Goal: Use online tool/utility: Utilize a website feature to perform a specific function

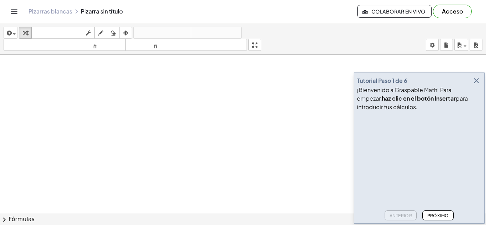
click at [475, 79] on icon "button" at bounding box center [476, 80] width 9 height 9
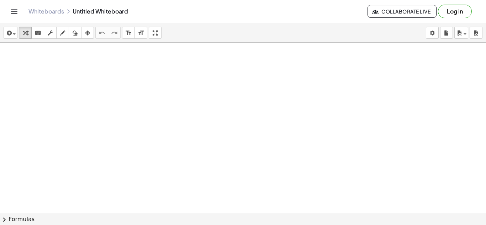
click at [107, 76] on div at bounding box center [243, 218] width 486 height 350
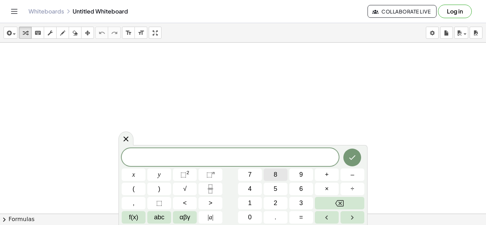
click at [272, 177] on button "8" at bounding box center [276, 175] width 24 height 12
click at [187, 176] on span "⬚ 2" at bounding box center [184, 175] width 9 height 10
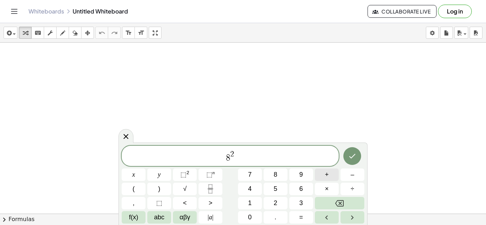
click at [334, 180] on button "+" at bounding box center [327, 175] width 24 height 12
click at [188, 177] on span "⬚ 2" at bounding box center [184, 175] width 9 height 10
click at [304, 213] on button "=" at bounding box center [301, 217] width 24 height 12
click at [254, 207] on button "1" at bounding box center [250, 203] width 24 height 12
click at [254, 213] on button "0" at bounding box center [250, 217] width 24 height 12
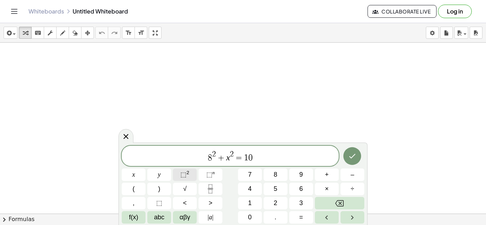
click at [185, 171] on span "⬚" at bounding box center [183, 174] width 6 height 7
click at [352, 157] on icon "Done" at bounding box center [352, 156] width 6 height 5
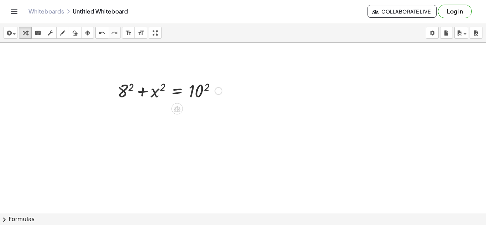
click at [125, 89] on div at bounding box center [170, 90] width 112 height 24
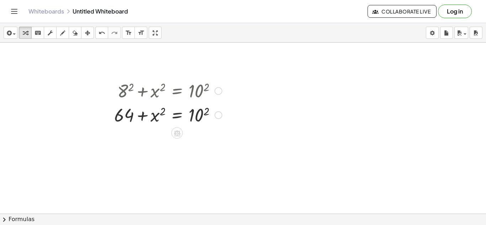
click at [199, 110] on div at bounding box center [168, 114] width 115 height 24
drag, startPoint x: 140, startPoint y: 117, endPoint x: 201, endPoint y: 117, distance: 60.8
click at [201, 117] on div at bounding box center [170, 114] width 118 height 24
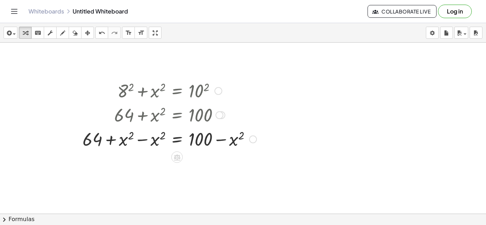
click at [144, 141] on div at bounding box center [169, 139] width 181 height 24
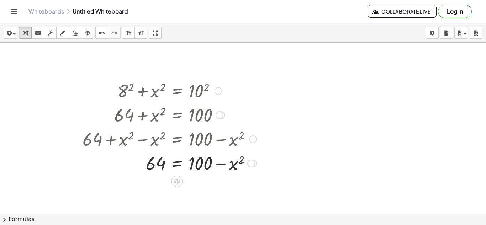
click at [218, 115] on div at bounding box center [220, 115] width 8 height 8
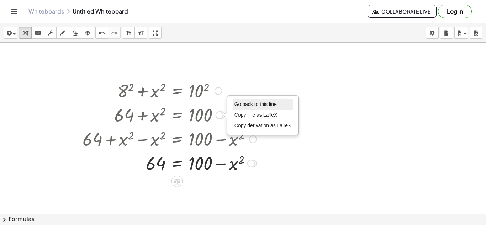
click at [249, 105] on span "Go back to this line" at bounding box center [255, 104] width 42 height 6
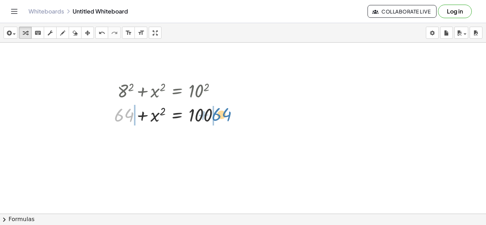
drag, startPoint x: 127, startPoint y: 118, endPoint x: 224, endPoint y: 118, distance: 97.4
click at [224, 118] on div at bounding box center [170, 114] width 118 height 24
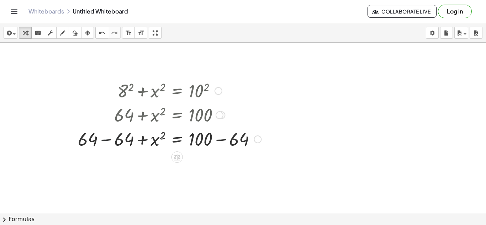
click at [110, 137] on div at bounding box center [169, 139] width 190 height 24
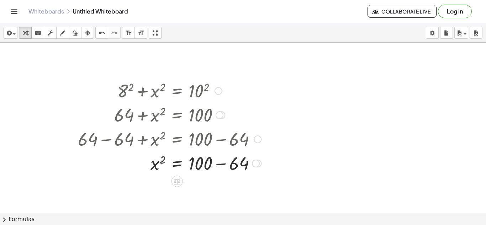
click at [218, 163] on div at bounding box center [169, 163] width 190 height 24
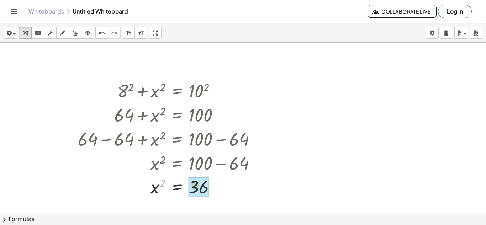
drag, startPoint x: 161, startPoint y: 184, endPoint x: 195, endPoint y: 186, distance: 33.5
click at [207, 189] on div at bounding box center [169, 187] width 190 height 26
click at [195, 190] on div at bounding box center [169, 186] width 190 height 23
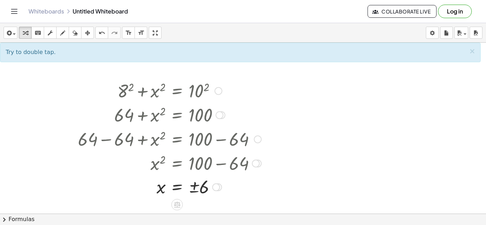
click at [194, 187] on div at bounding box center [169, 186] width 190 height 23
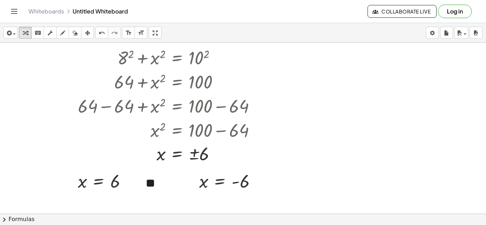
scroll to position [32, 0]
click at [220, 58] on div at bounding box center [218, 59] width 8 height 8
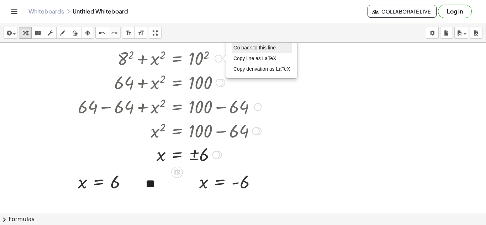
click at [245, 52] on li "Go back to this line" at bounding box center [262, 48] width 60 height 11
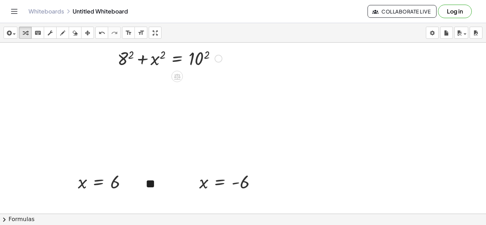
click at [219, 60] on div "Go back to this line Copy line as LaTeX Copy derivation as LaTeX" at bounding box center [218, 59] width 8 height 8
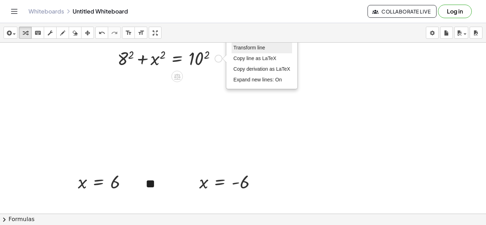
click at [264, 48] on span "Transform line" at bounding box center [249, 48] width 32 height 6
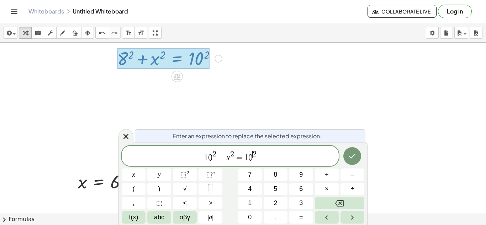
click at [253, 157] on span "2" at bounding box center [254, 154] width 4 height 8
click at [357, 161] on button "Done" at bounding box center [352, 156] width 18 height 18
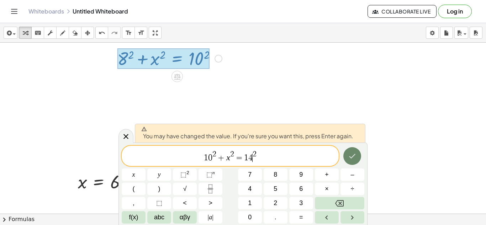
click at [356, 156] on icon "Done" at bounding box center [352, 156] width 9 height 9
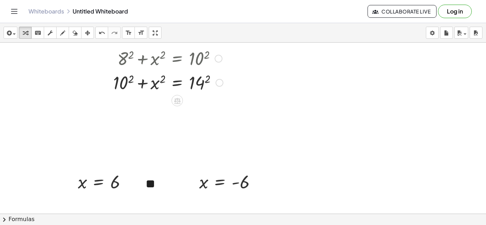
click at [220, 81] on div "Fix a mistake Transform line Copy line as LaTeX Copy derivation as LaTeX Expand…" at bounding box center [220, 83] width 8 height 8
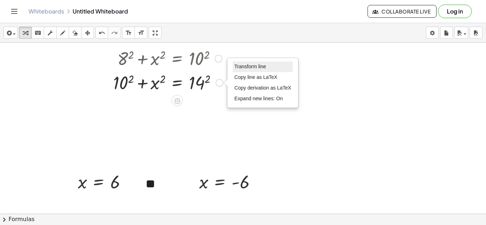
click at [243, 70] on li "Transform line" at bounding box center [263, 67] width 60 height 11
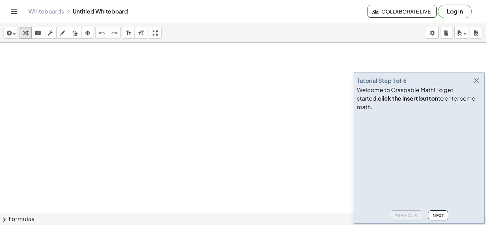
click at [119, 89] on div at bounding box center [243, 218] width 486 height 350
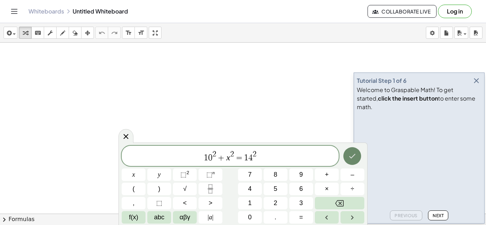
click at [353, 158] on icon "Done" at bounding box center [352, 156] width 9 height 9
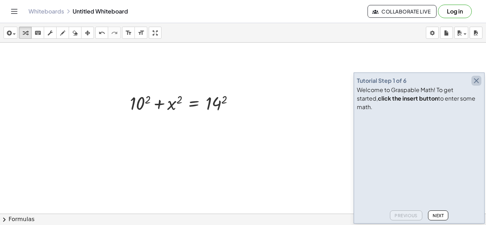
click at [477, 85] on icon "button" at bounding box center [476, 80] width 9 height 9
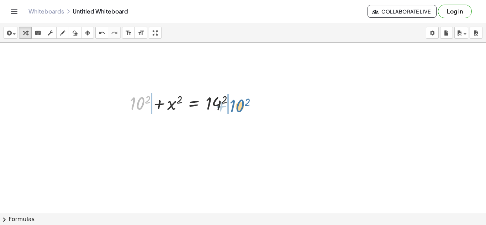
drag, startPoint x: 138, startPoint y: 102, endPoint x: 239, endPoint y: 104, distance: 100.7
click at [239, 104] on div at bounding box center [184, 103] width 117 height 24
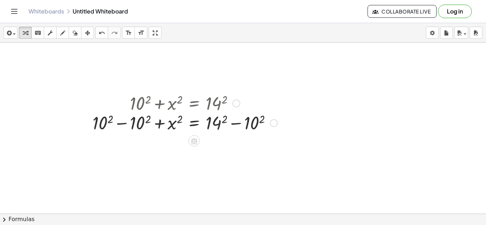
click at [232, 105] on div at bounding box center [185, 103] width 192 height 24
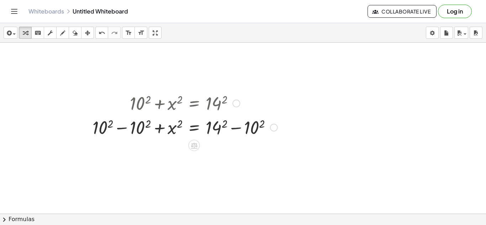
click at [232, 128] on div at bounding box center [185, 127] width 192 height 24
click at [124, 130] on div at bounding box center [185, 127] width 192 height 24
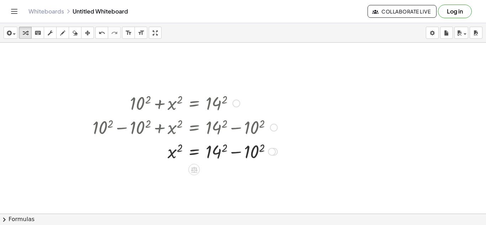
click at [219, 155] on div at bounding box center [185, 151] width 192 height 24
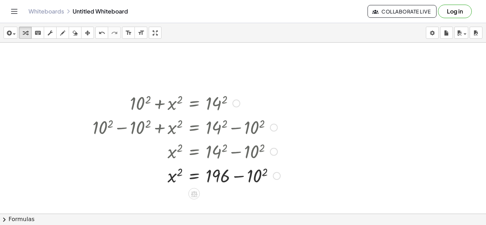
click at [255, 172] on div at bounding box center [186, 175] width 195 height 24
click at [255, 172] on div at bounding box center [188, 175] width 198 height 24
click at [239, 176] on div at bounding box center [188, 175] width 198 height 24
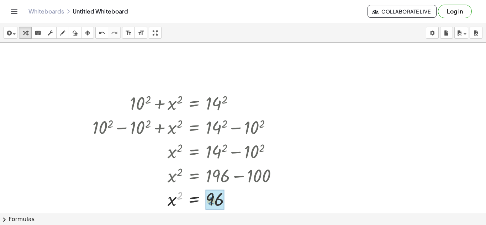
drag, startPoint x: 180, startPoint y: 195, endPoint x: 212, endPoint y: 200, distance: 32.4
click at [224, 202] on div at bounding box center [188, 199] width 198 height 26
